Goal: Task Accomplishment & Management: Use online tool/utility

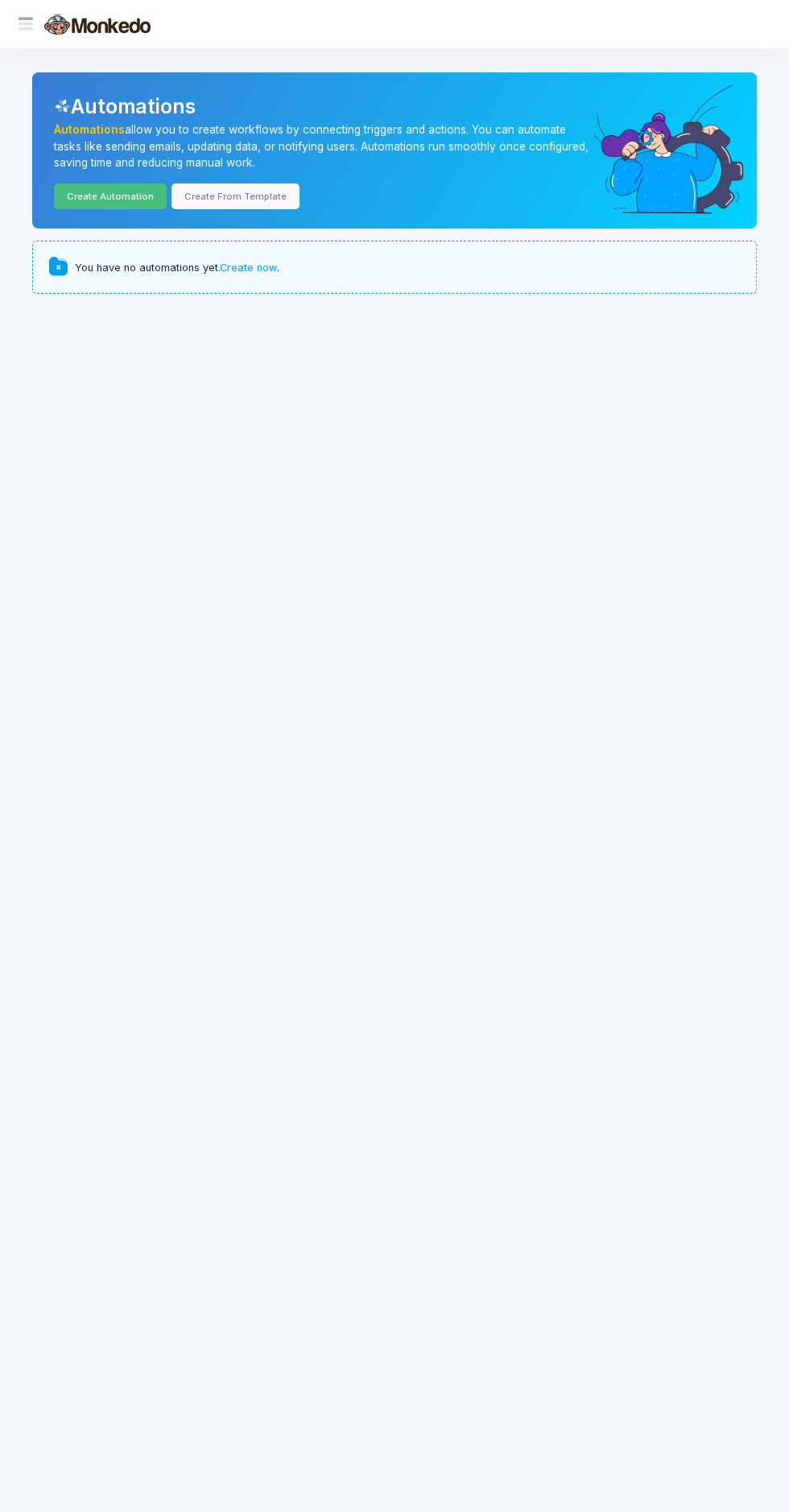
click at [112, 199] on link "Create Automation" at bounding box center [110, 196] width 112 height 25
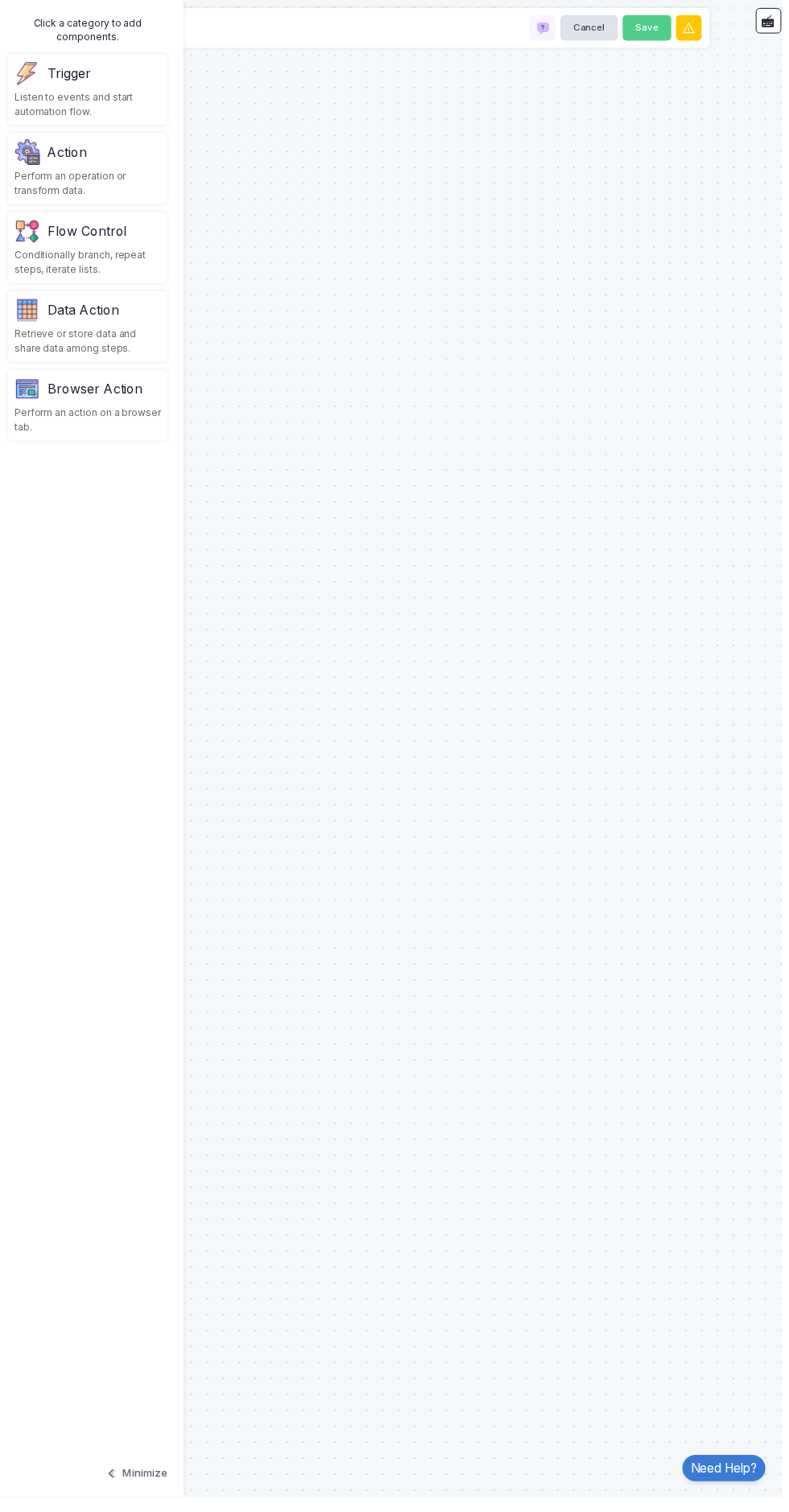
click at [66, 75] on div "Trigger" at bounding box center [69, 74] width 43 height 20
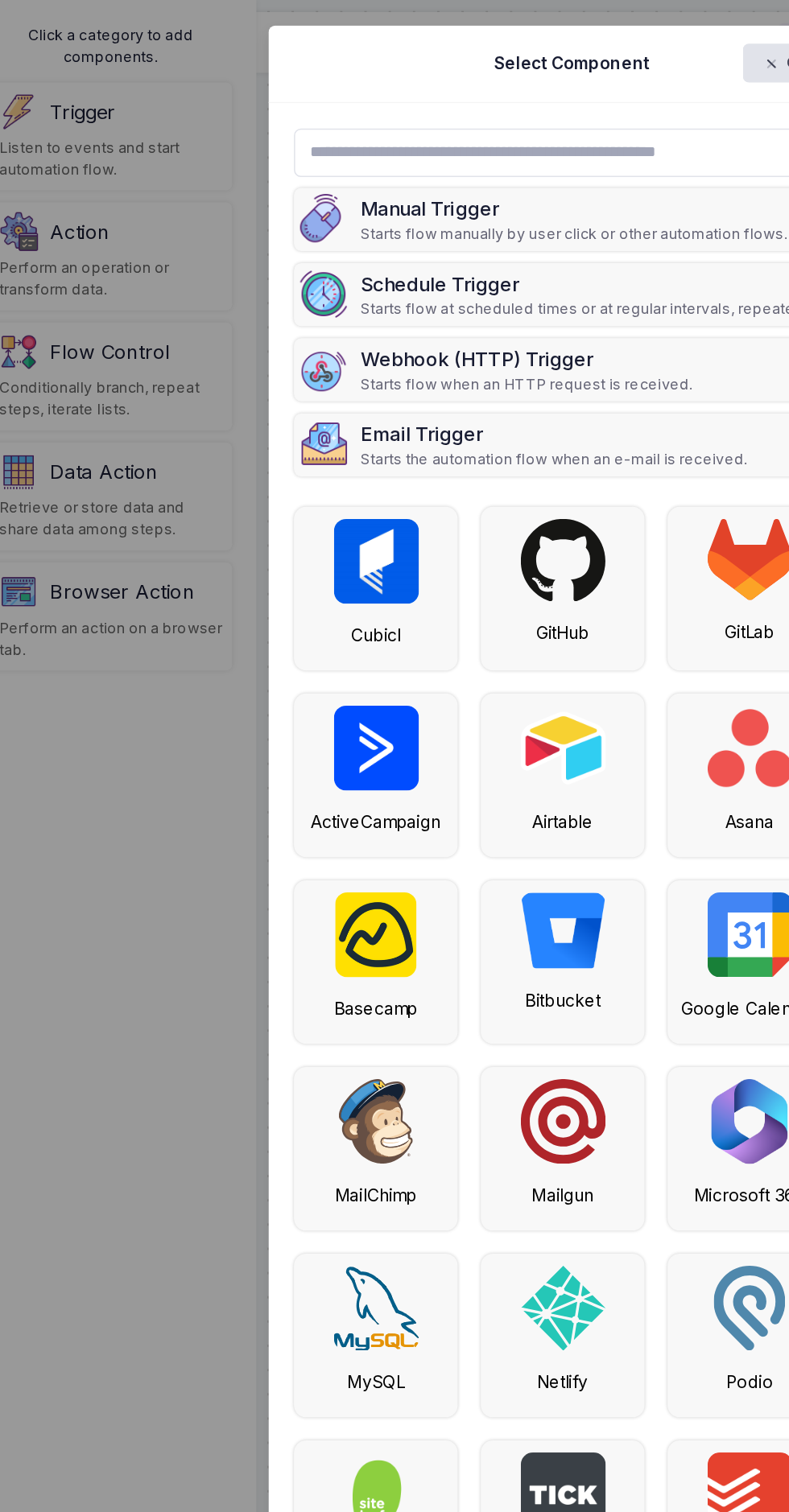
click at [419, 400] on div "GitHub" at bounding box center [388, 390] width 109 height 108
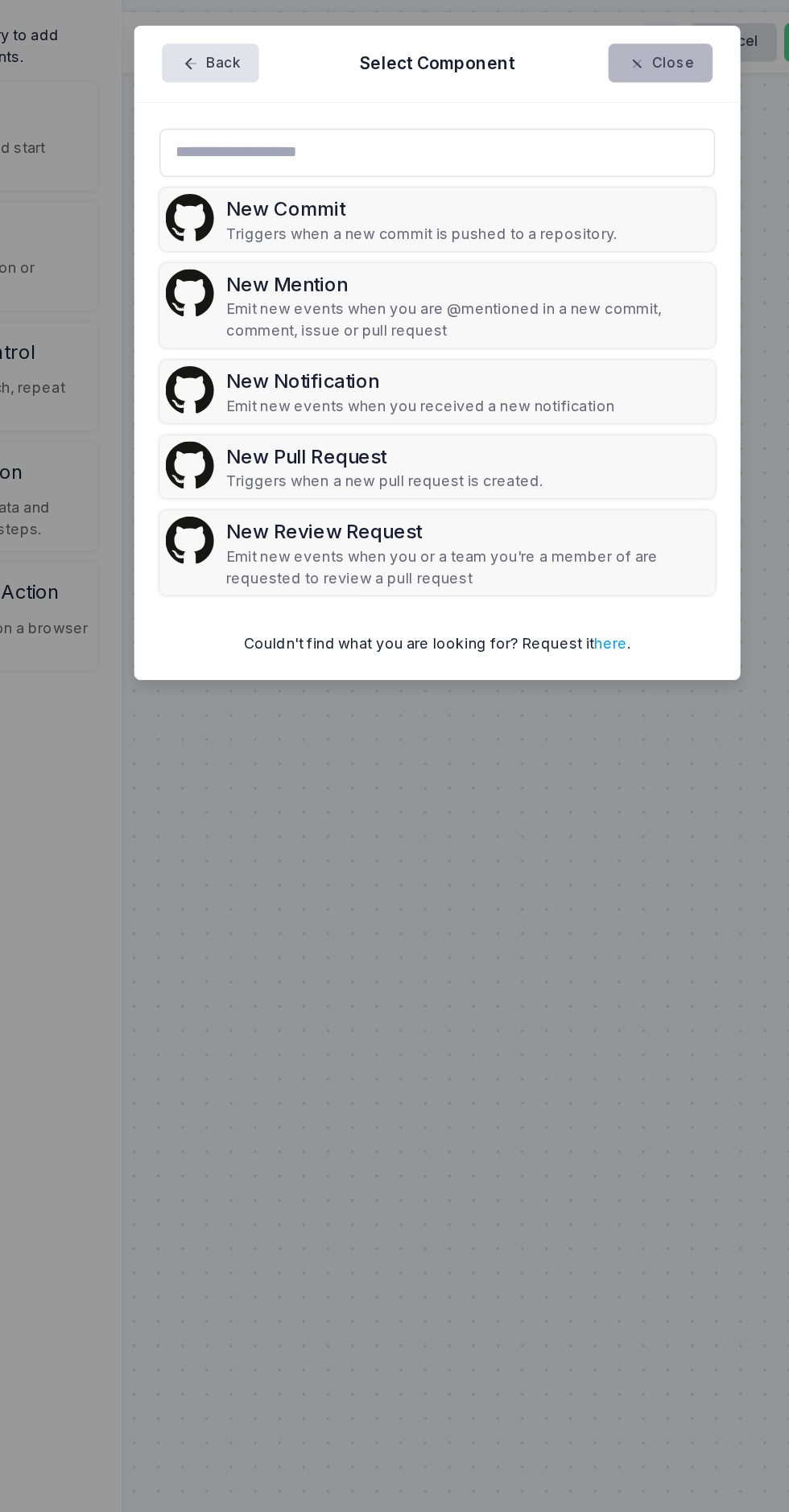
click at [566, 33] on button "Close" at bounding box center [543, 42] width 69 height 25
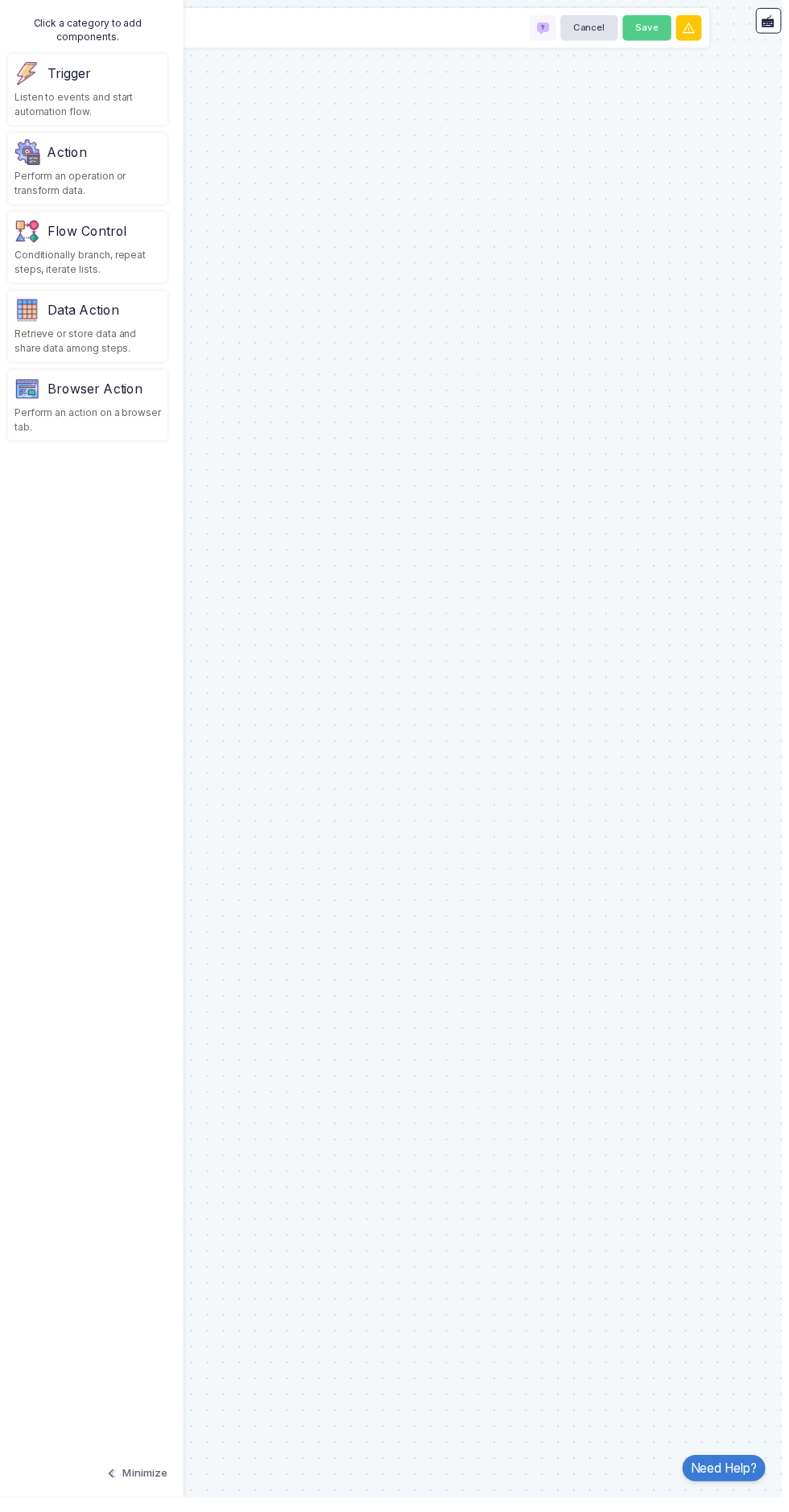
click at [82, 103] on div "Listen to events and start automation flow." at bounding box center [88, 106] width 148 height 29
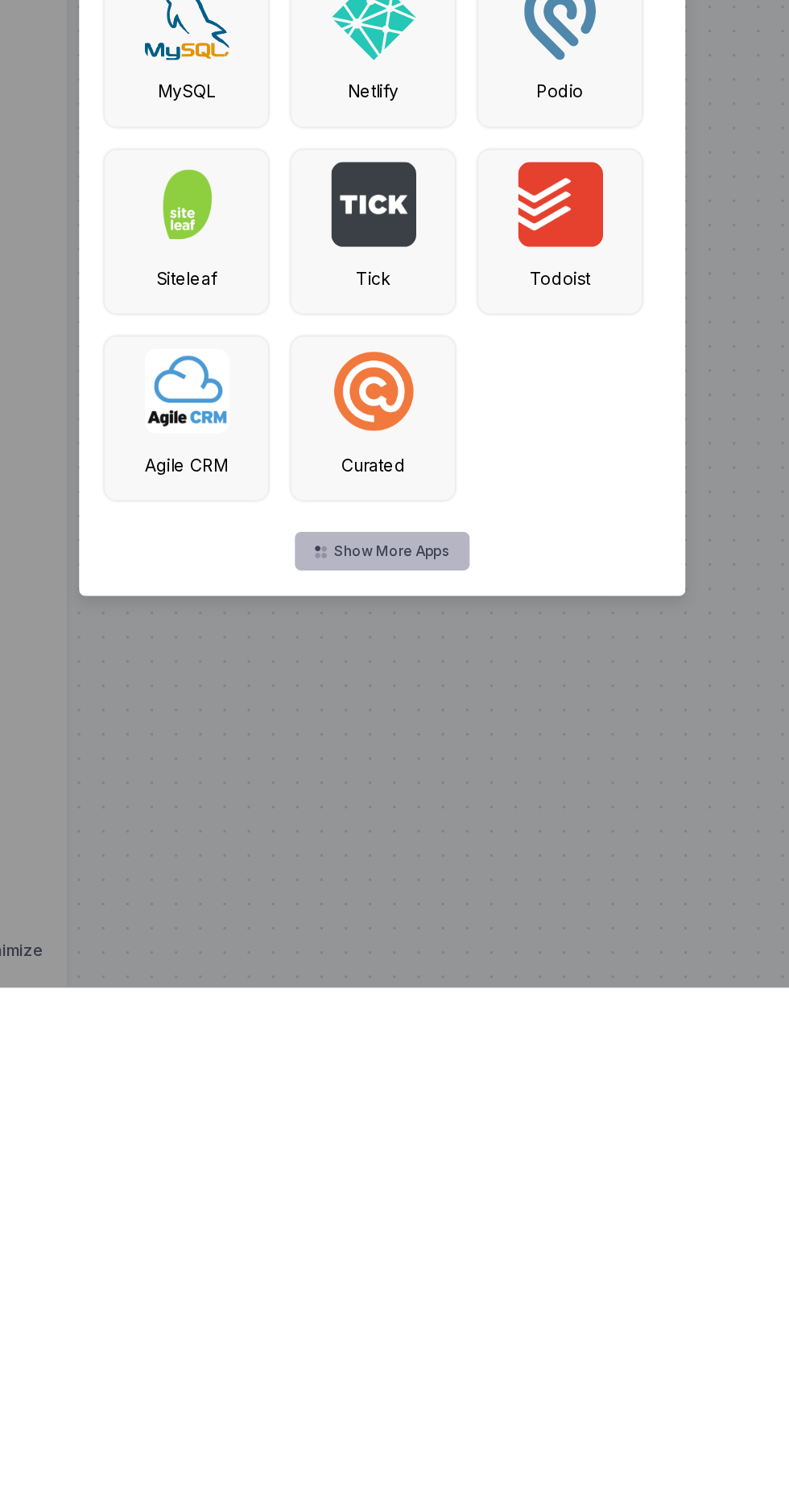
click at [373, 1232] on button "Show More Apps" at bounding box center [394, 1222] width 116 height 25
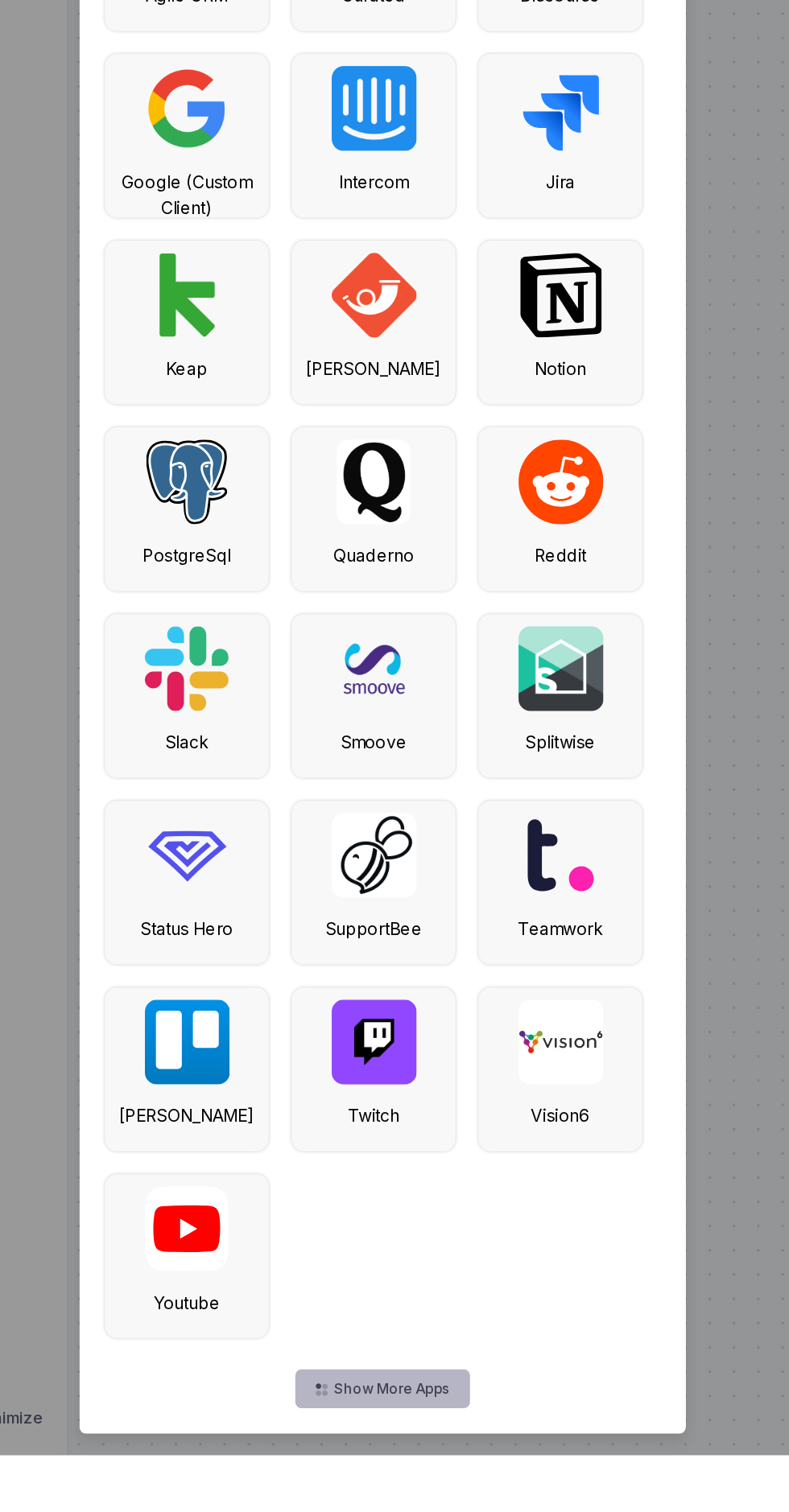
scroll to position [515, 0]
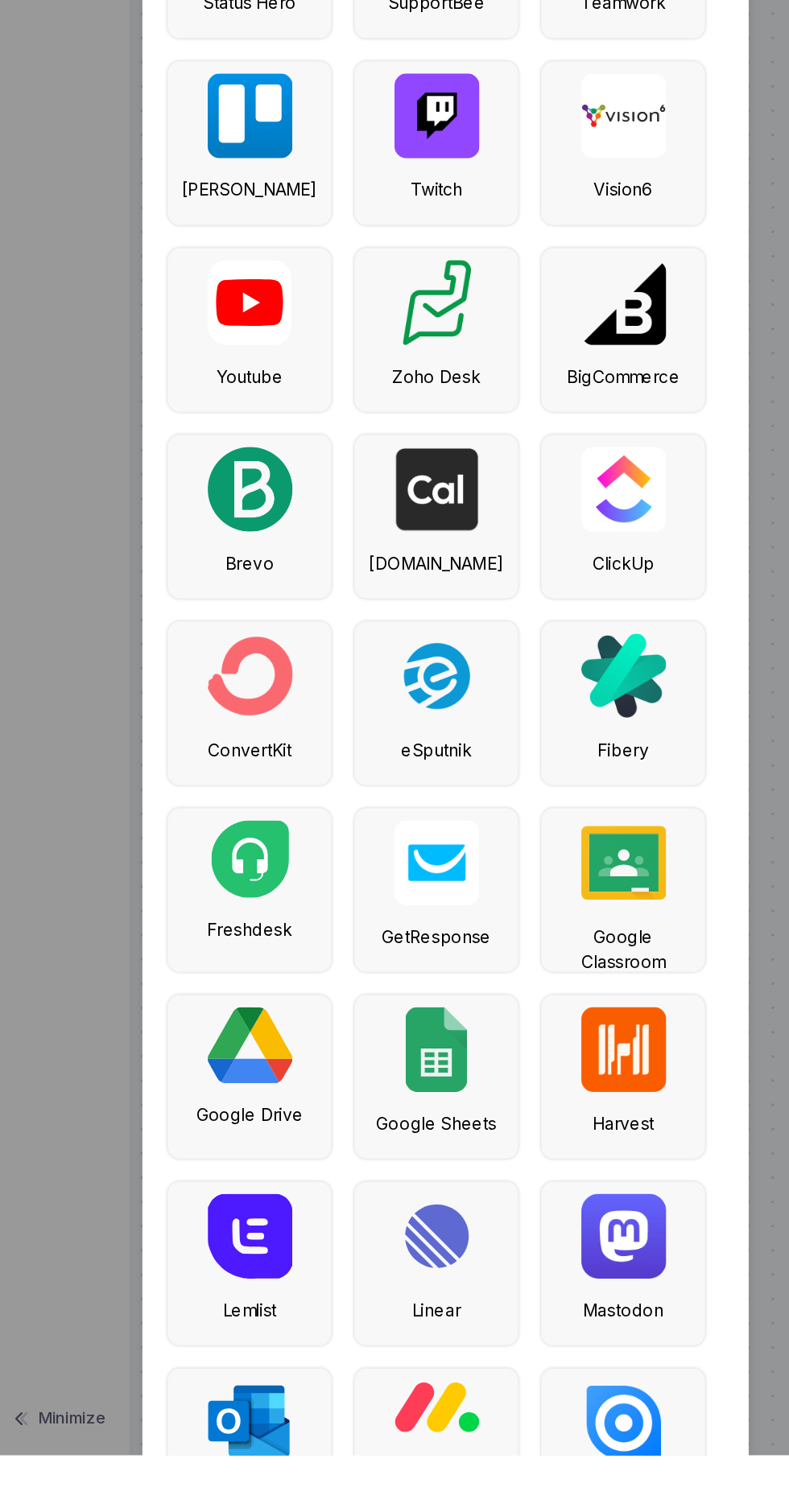
scroll to position [1258, 0]
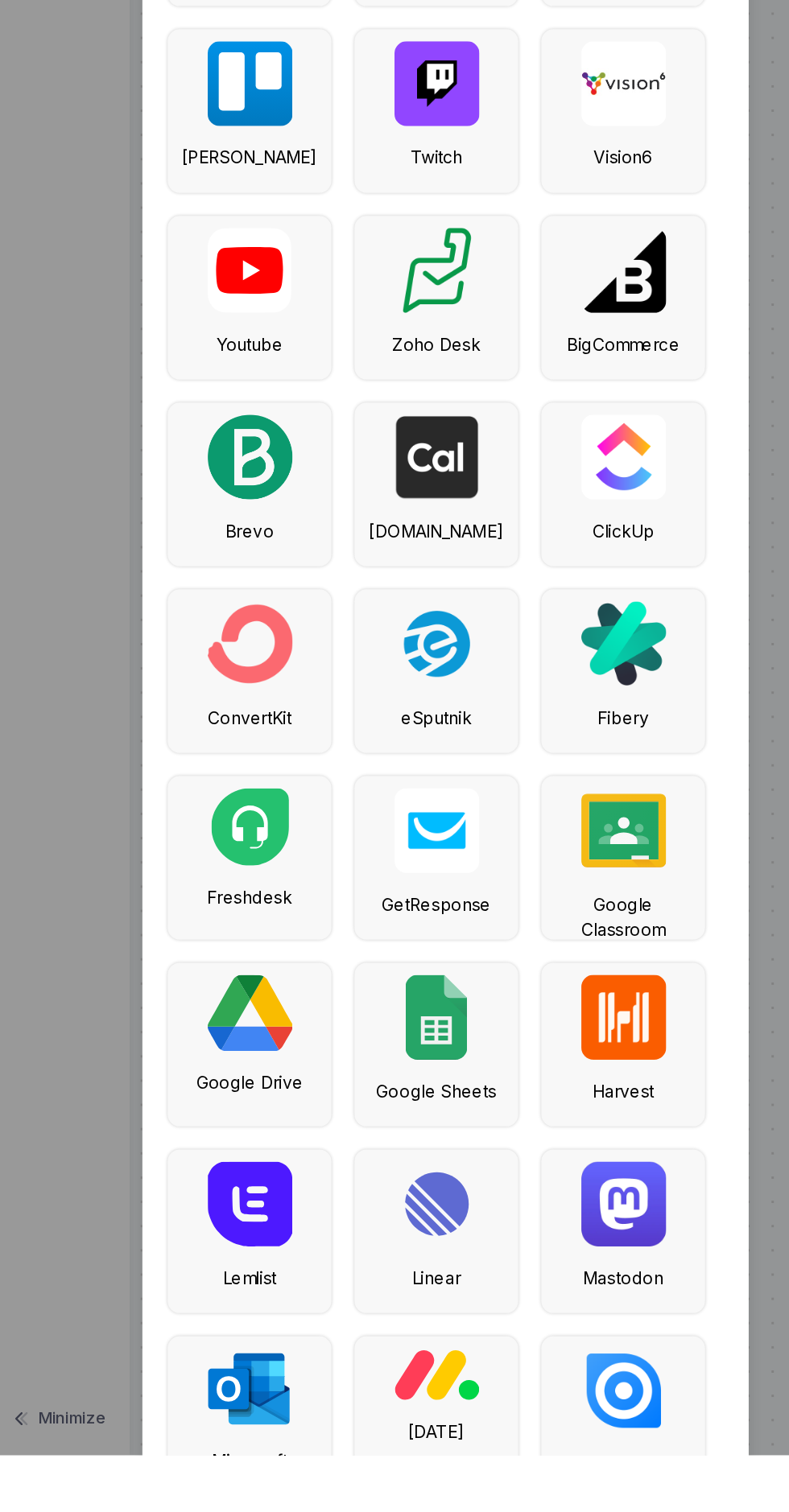
click at [159, 549] on ngb-modal-window "Select Component Close Manual Trigger FREE Starts flow manually by user click o…" at bounding box center [394, 756] width 789 height 1512
